Goal: Book appointment/travel/reservation

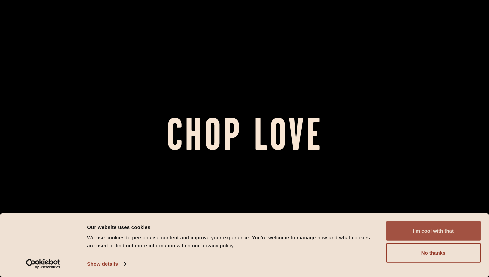
click at [426, 230] on button "I'm cool with that" at bounding box center [433, 230] width 95 height 19
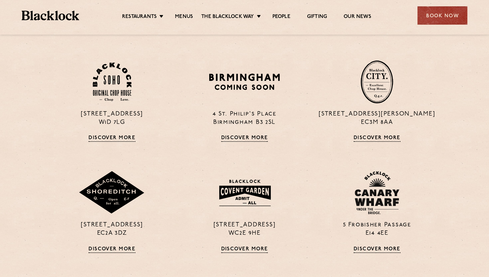
scroll to position [455, 0]
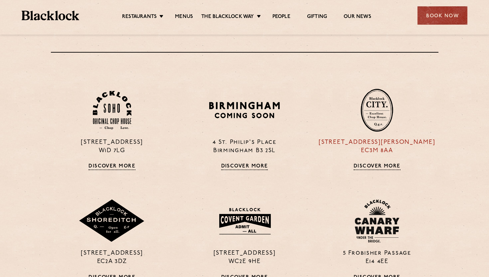
click at [377, 150] on p "13 Philpot Lane EC3M 8AA" at bounding box center [377, 146] width 122 height 17
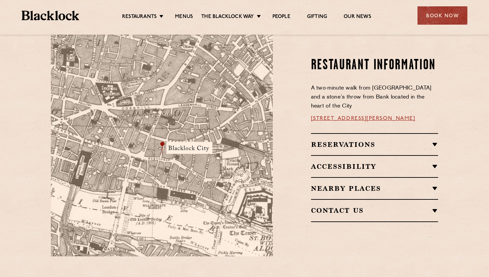
scroll to position [380, 0]
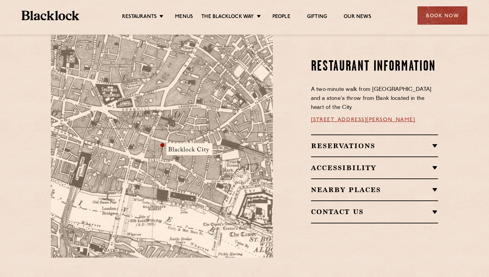
click at [359, 142] on h2 "Reservations" at bounding box center [374, 146] width 127 height 8
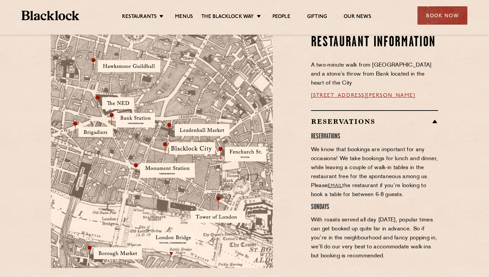
scroll to position [367, 0]
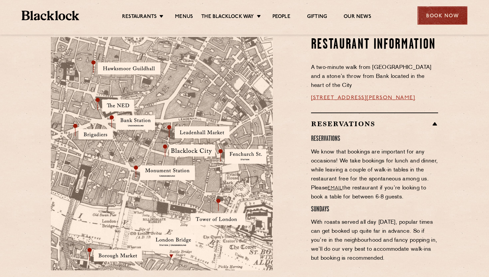
click at [443, 11] on div "Book Now" at bounding box center [442, 15] width 50 height 18
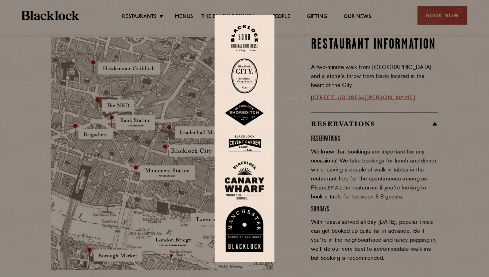
click at [247, 79] on img at bounding box center [244, 75] width 27 height 35
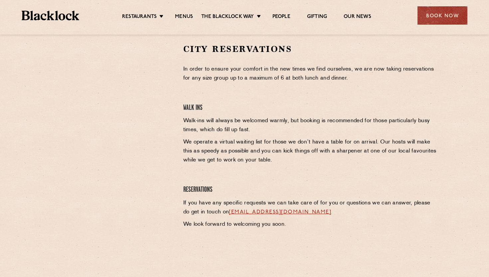
scroll to position [217, 0]
